Goal: Information Seeking & Learning: Learn about a topic

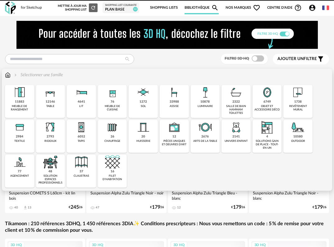
click at [172, 104] on div "33988" at bounding box center [174, 102] width 9 height 4
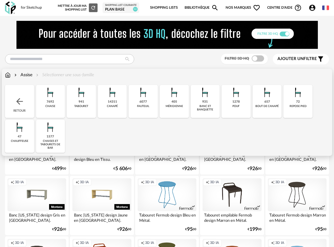
click at [204, 106] on div "banc et banquette" at bounding box center [206, 107] width 26 height 7
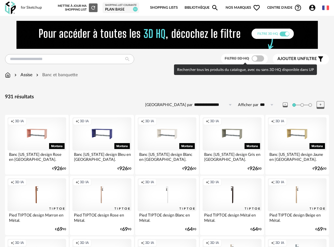
click at [257, 58] on span at bounding box center [258, 58] width 12 height 6
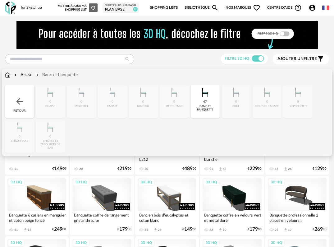
click at [214, 103] on div "47 banc et banquette" at bounding box center [205, 101] width 29 height 33
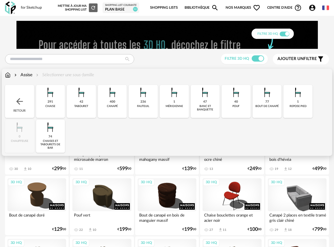
click at [261, 104] on div "bout de canapé" at bounding box center [267, 105] width 23 height 3
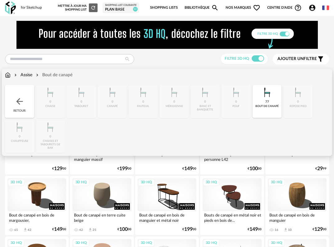
click at [261, 104] on div "bout de canapé" at bounding box center [267, 105] width 23 height 3
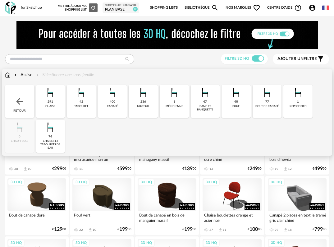
click at [178, 102] on div "1 méridienne" at bounding box center [174, 101] width 29 height 33
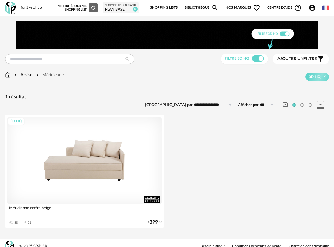
click at [104, 183] on div "3D HQ" at bounding box center [84, 160] width 154 height 87
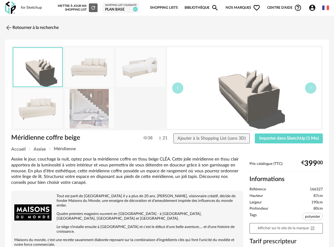
click at [89, 63] on img at bounding box center [89, 67] width 49 height 39
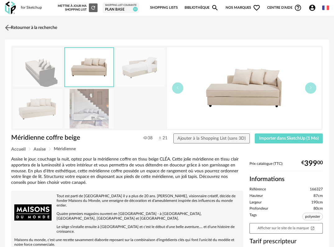
click at [7, 27] on img at bounding box center [8, 27] width 9 height 9
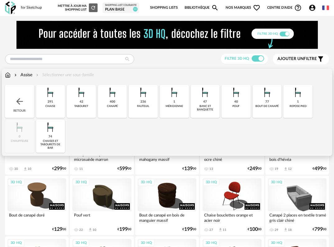
click at [118, 109] on div "400 canapé" at bounding box center [112, 101] width 29 height 33
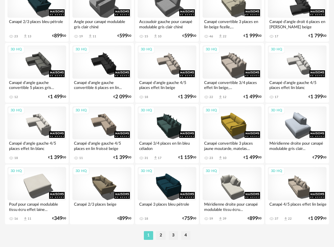
scroll to position [1123, 0]
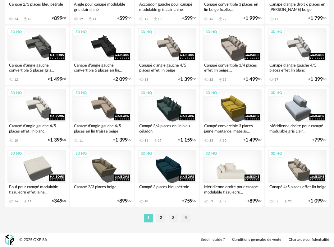
click at [230, 178] on div "3D HQ" at bounding box center [232, 166] width 59 height 33
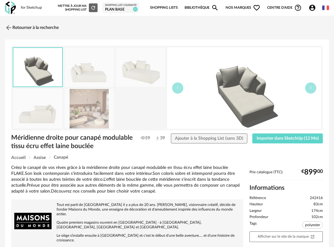
click at [80, 115] on img at bounding box center [89, 108] width 49 height 39
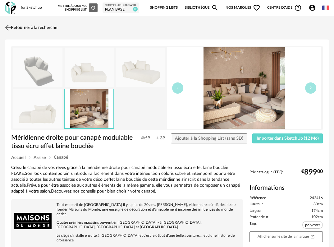
click at [7, 26] on img at bounding box center [8, 27] width 9 height 9
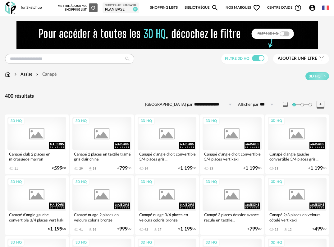
scroll to position [1123, 0]
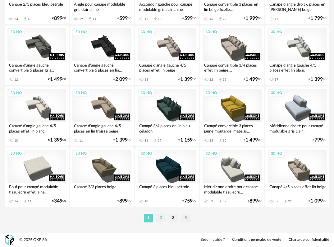
click at [163, 219] on li "2" at bounding box center [160, 218] width 9 height 9
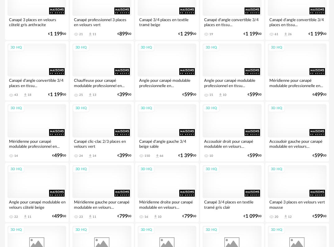
scroll to position [933, 0]
